Goal: Find specific page/section: Find specific page/section

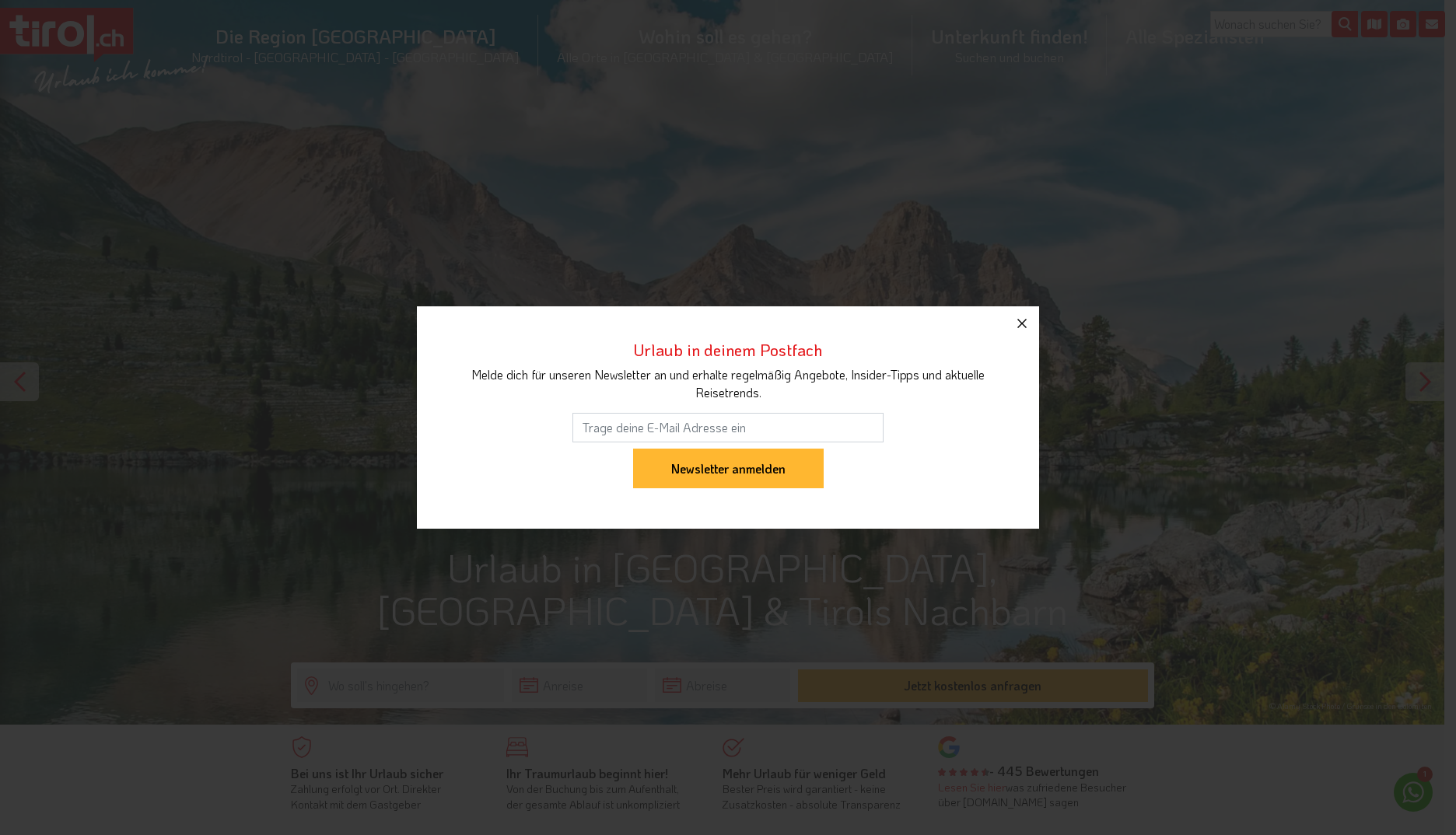
click at [1020, 319] on icon "button" at bounding box center [1021, 323] width 19 height 19
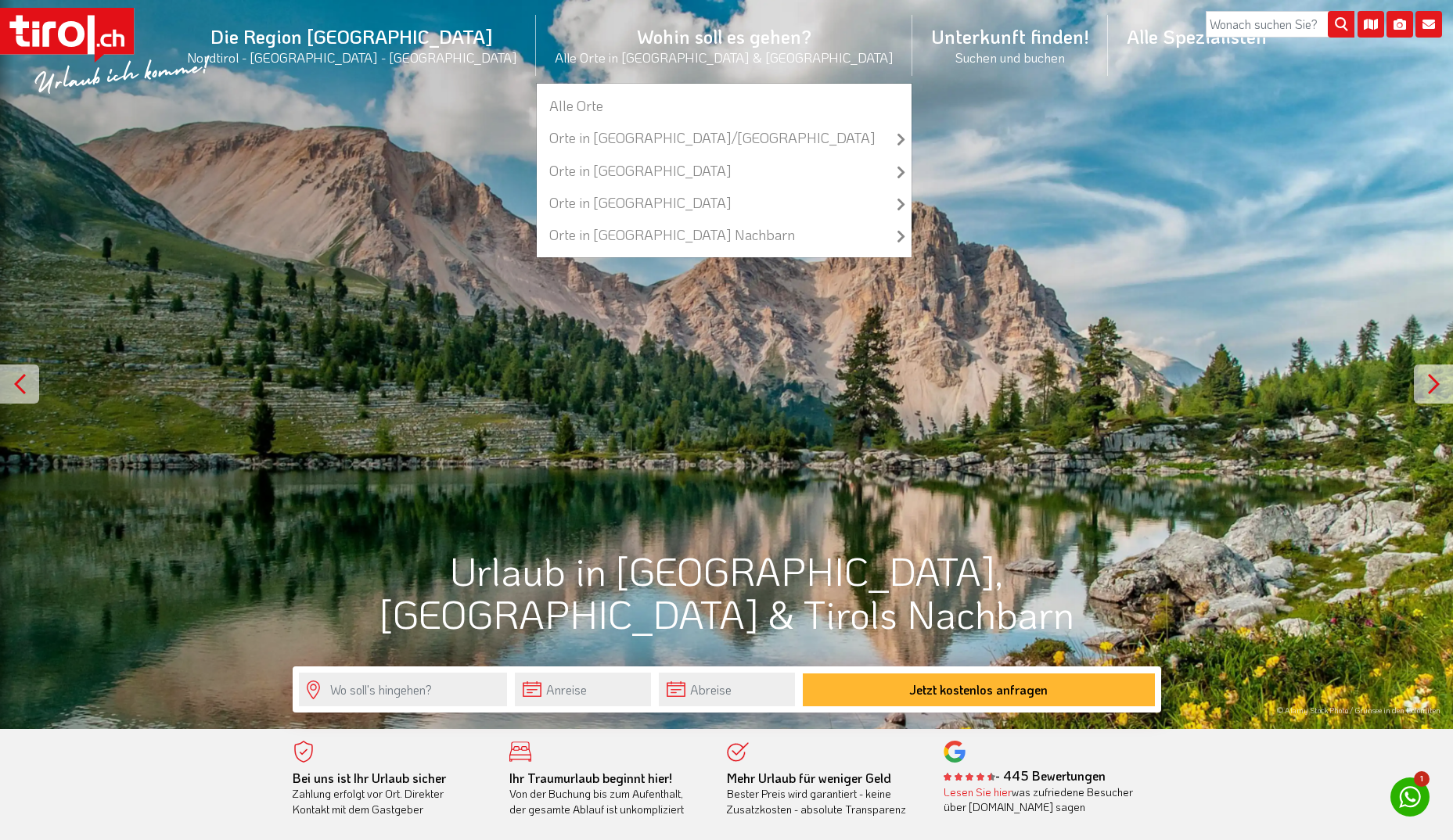
click at [622, 44] on li "Wohin soll es gehen? Alle Orte in [GEOGRAPHIC_DATA] & [GEOGRAPHIC_DATA] Alle Or…" at bounding box center [724, 45] width 377 height 76
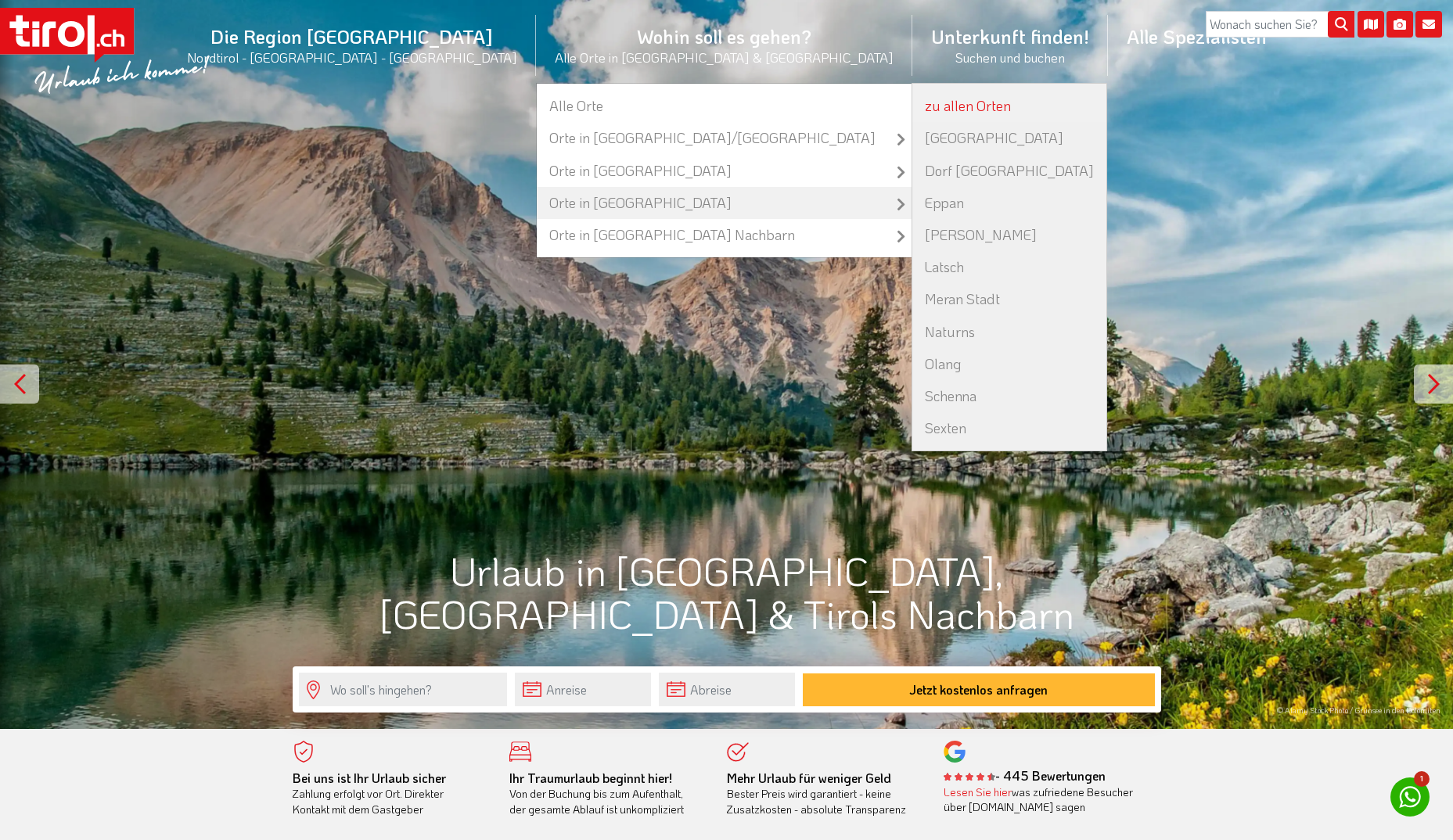
click at [913, 106] on link "zu allen Orten" at bounding box center [1009, 105] width 194 height 32
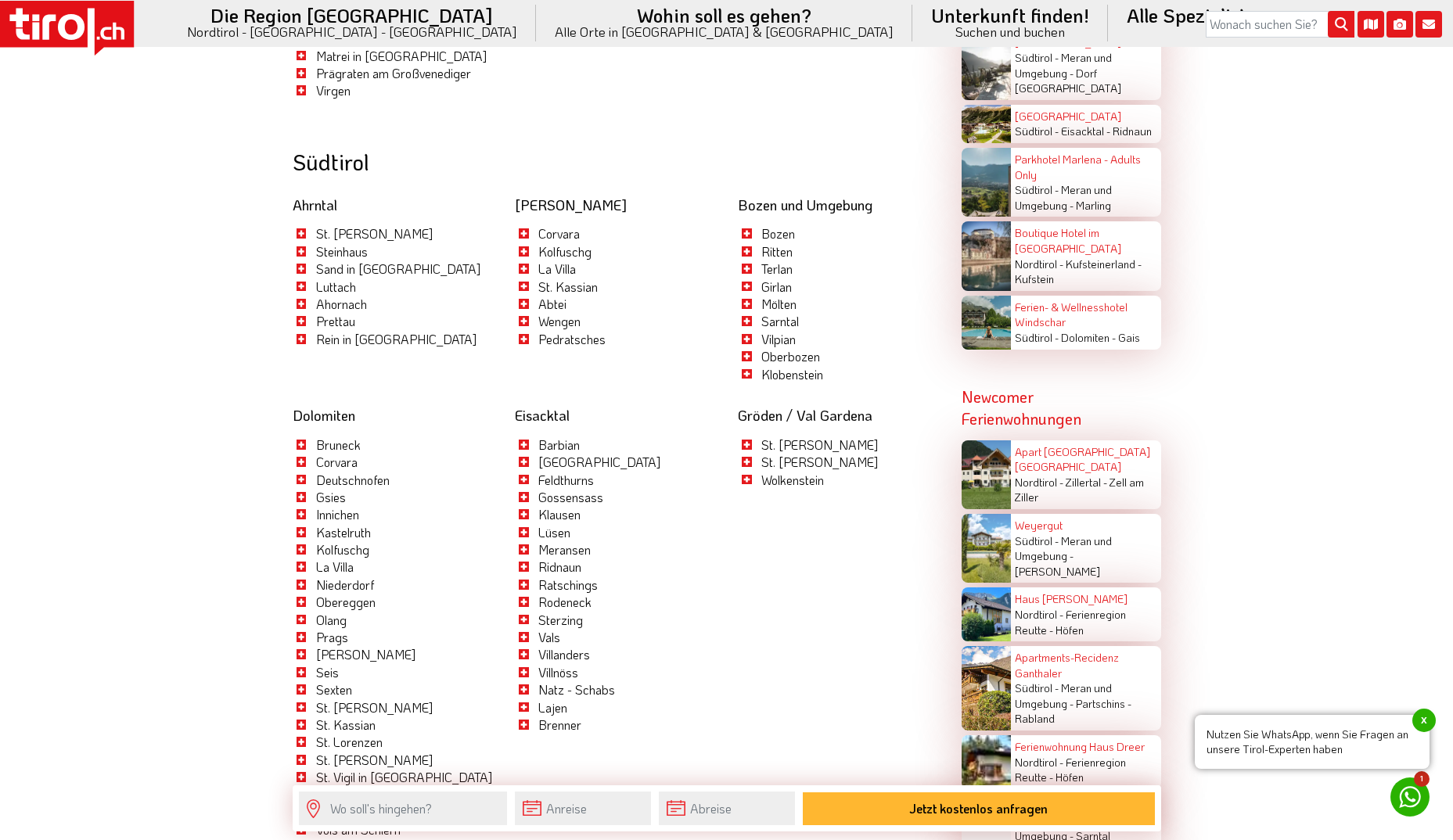
scroll to position [3189, 0]
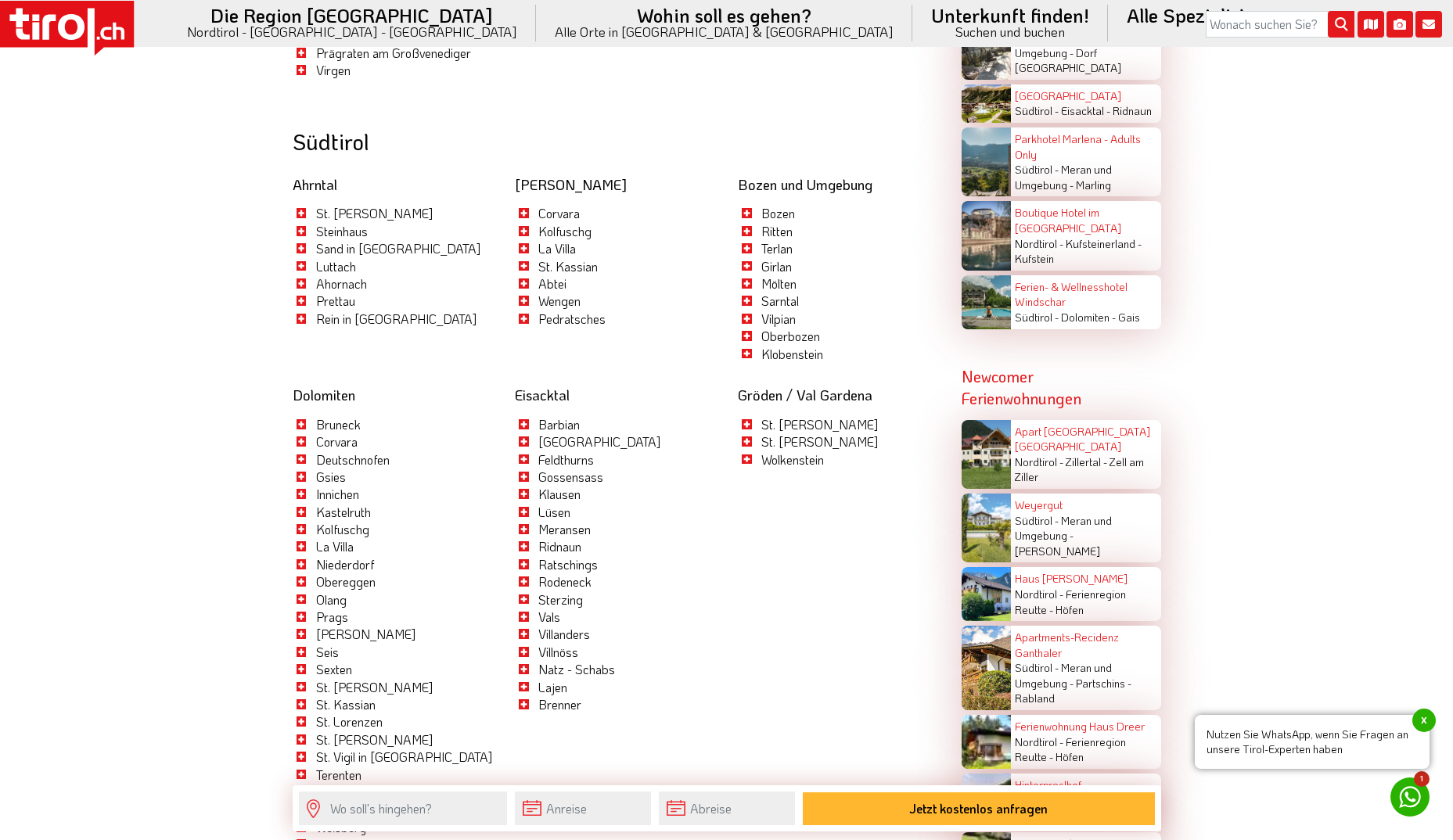
click at [520, 625] on li "Villanders" at bounding box center [615, 634] width 199 height 17
click at [521, 625] on li "Villanders" at bounding box center [615, 634] width 199 height 17
click at [550, 625] on link "Villanders" at bounding box center [563, 634] width 52 height 16
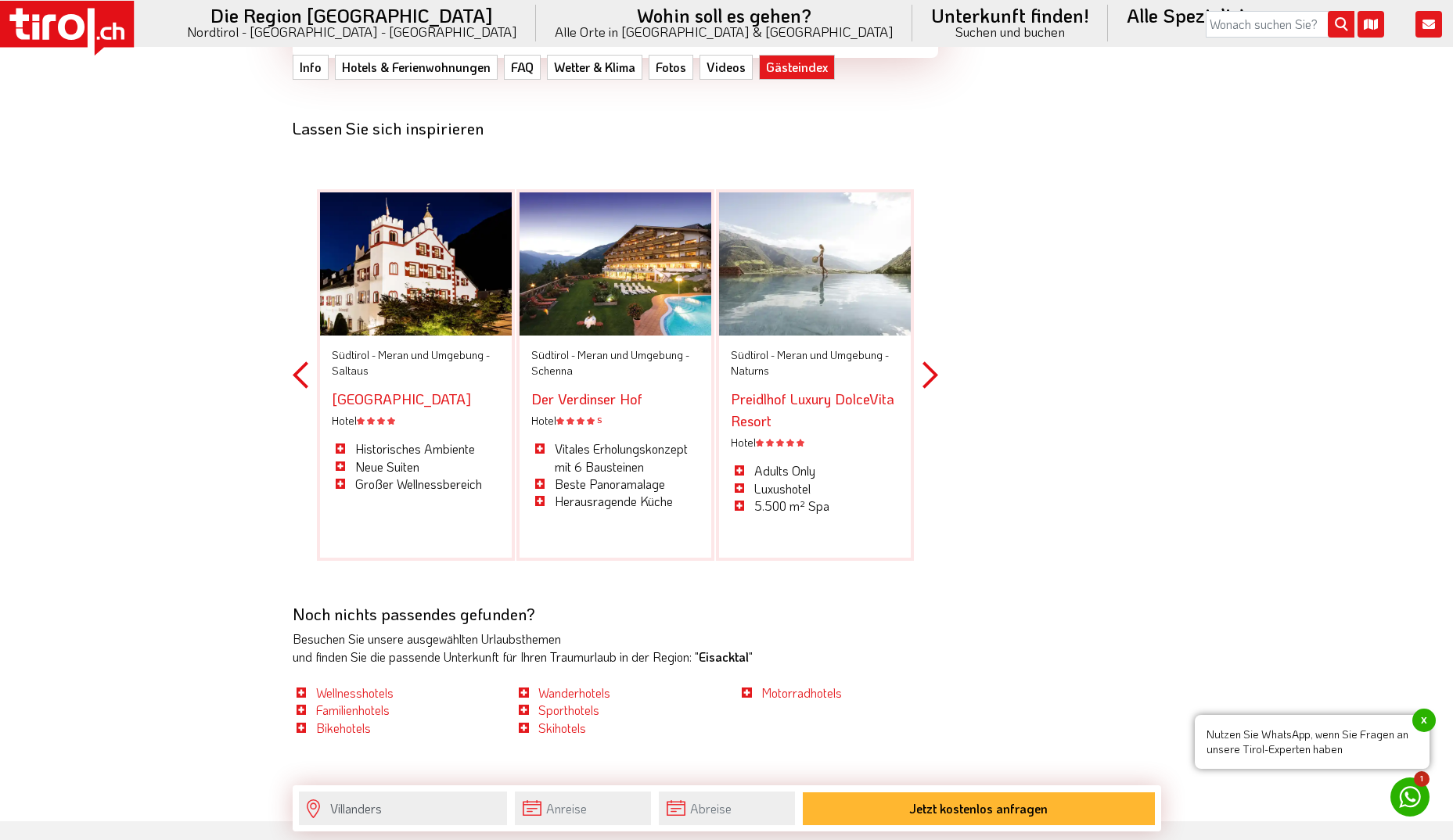
scroll to position [5710, 0]
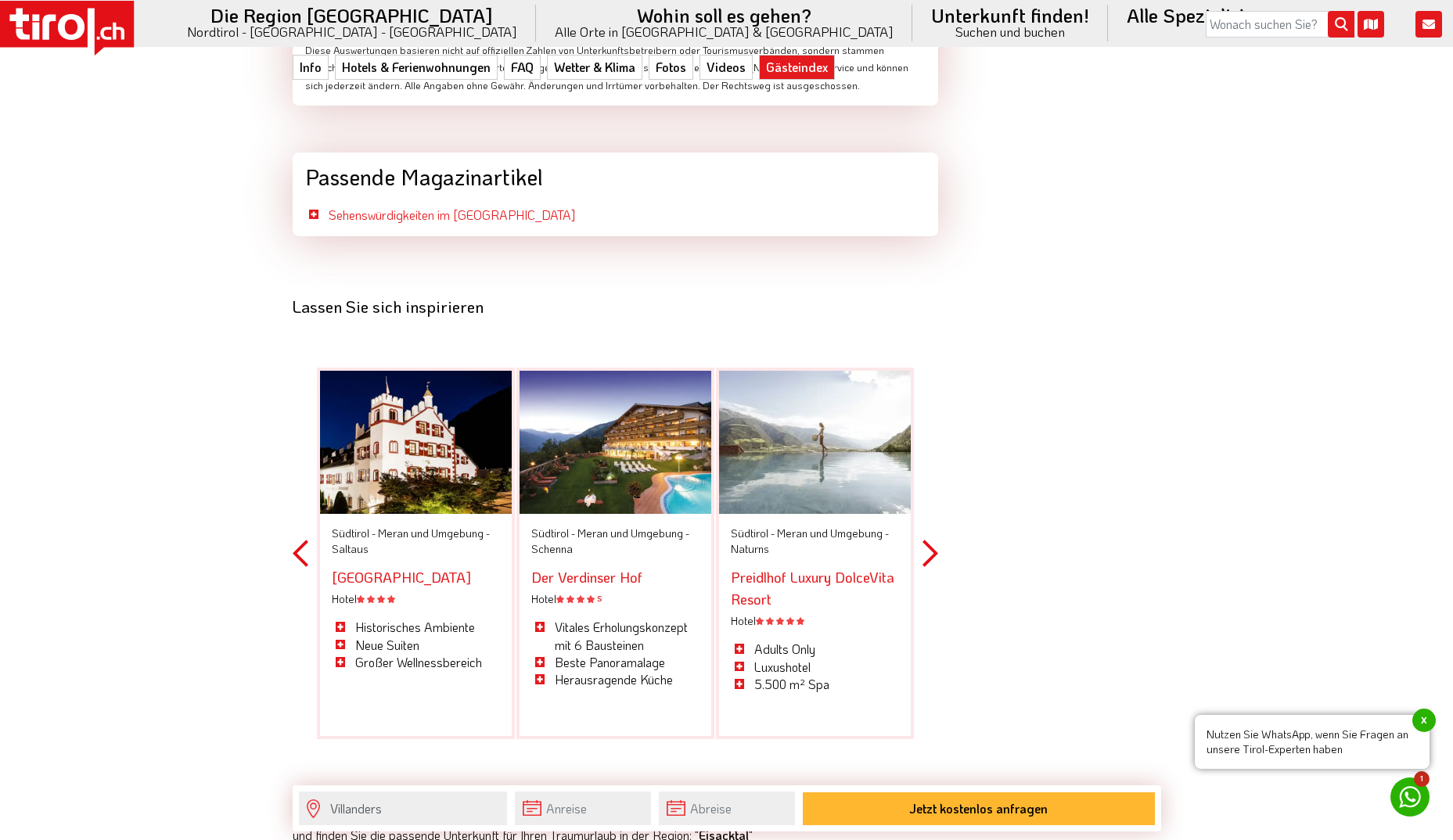
drag, startPoint x: 1123, startPoint y: 534, endPoint x: 1135, endPoint y: 466, distance: 69.1
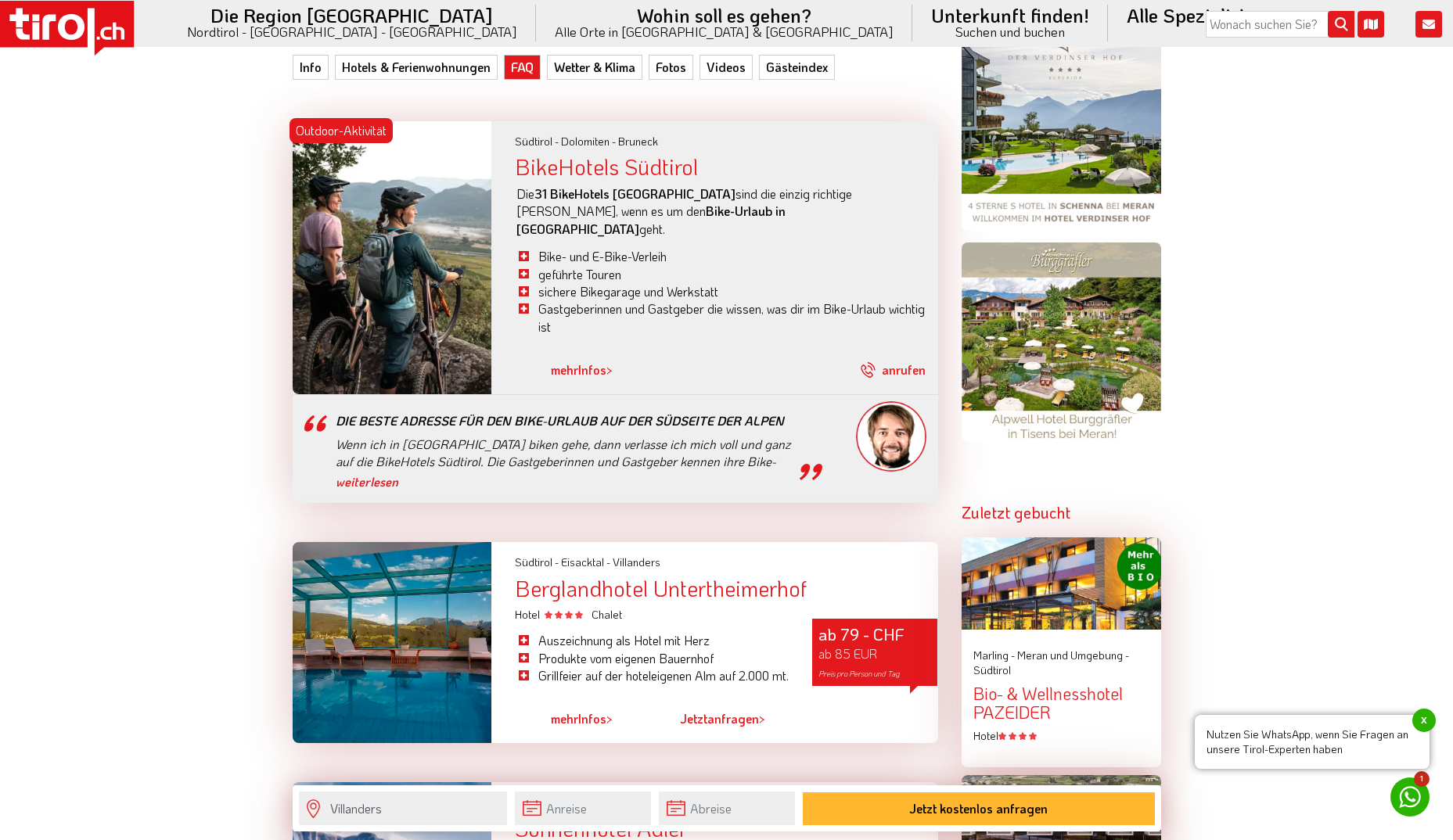
scroll to position [0, 0]
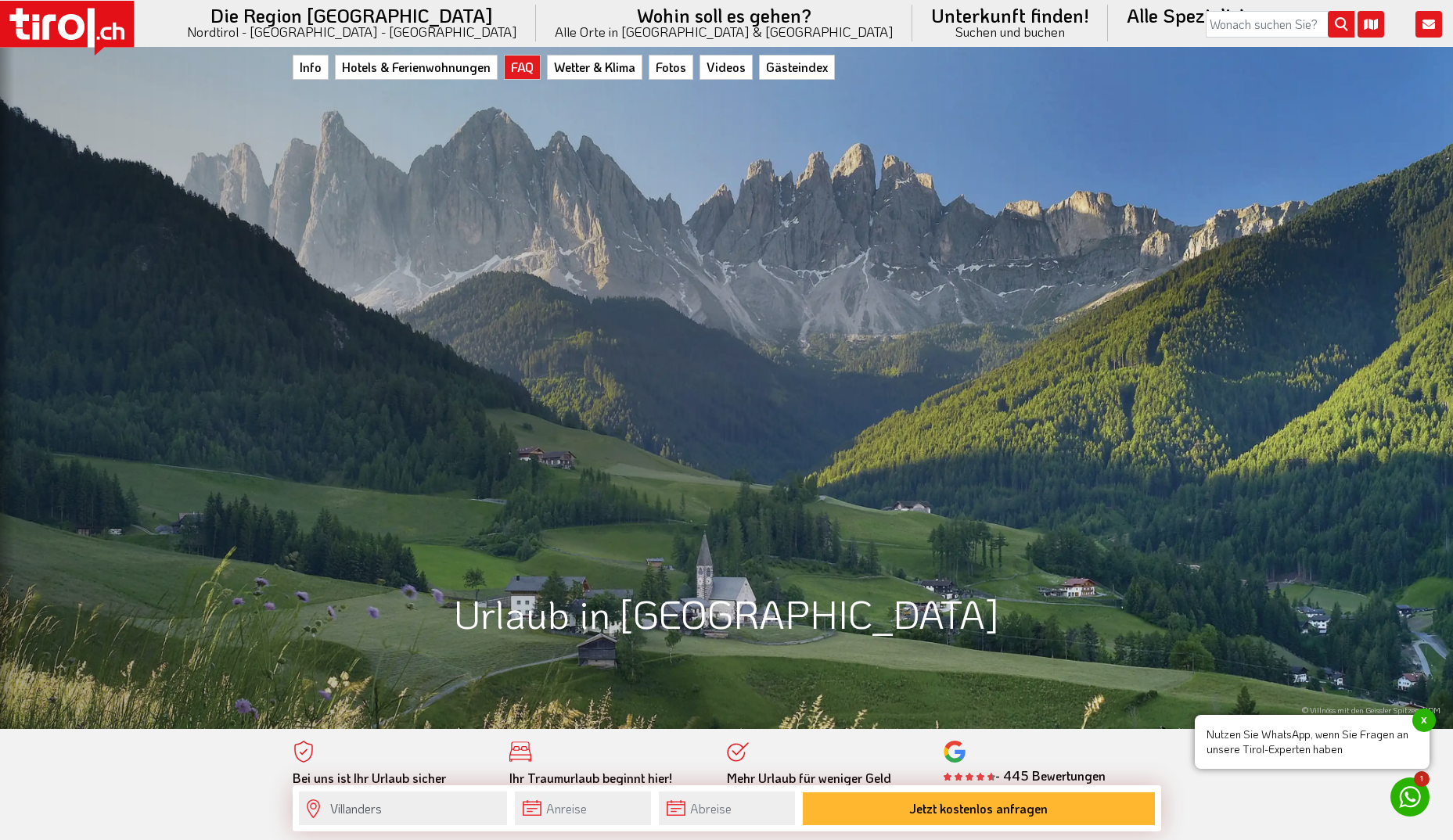
drag, startPoint x: 1138, startPoint y: 523, endPoint x: 1126, endPoint y: 217, distance: 306.2
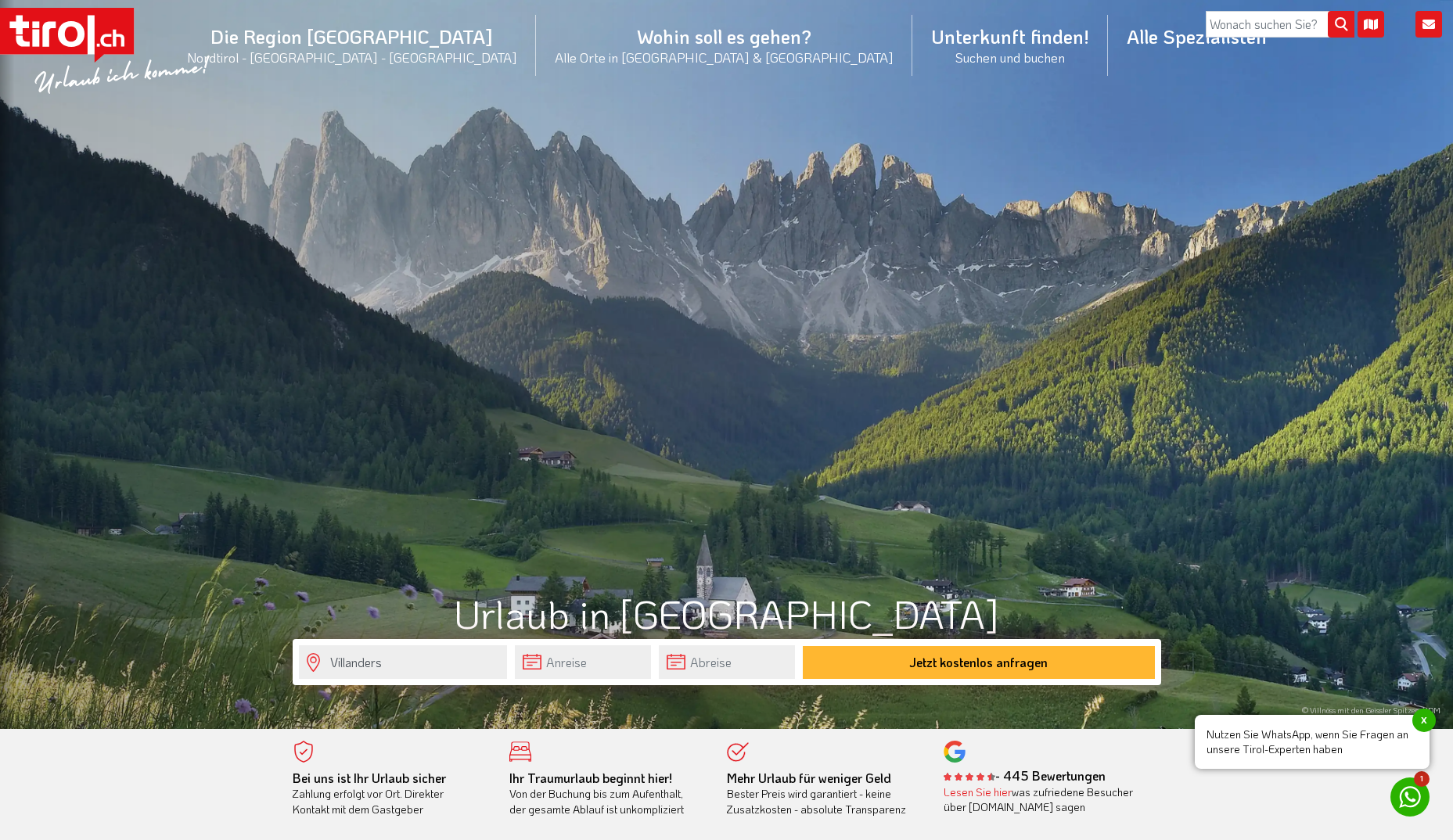
drag, startPoint x: 1298, startPoint y: 490, endPoint x: 1290, endPoint y: 117, distance: 373.1
click at [1272, 24] on input "search" at bounding box center [1280, 24] width 148 height 26
type input "flora"
click at [1327, 12] on button "submit" at bounding box center [1340, 24] width 26 height 26
